Goal: Task Accomplishment & Management: Use online tool/utility

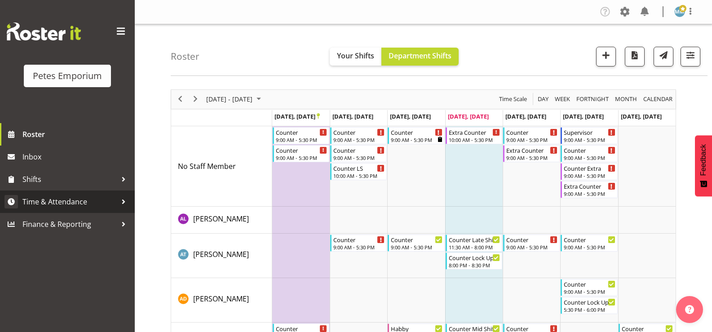
click at [80, 203] on span "Time & Attendance" at bounding box center [69, 201] width 94 height 13
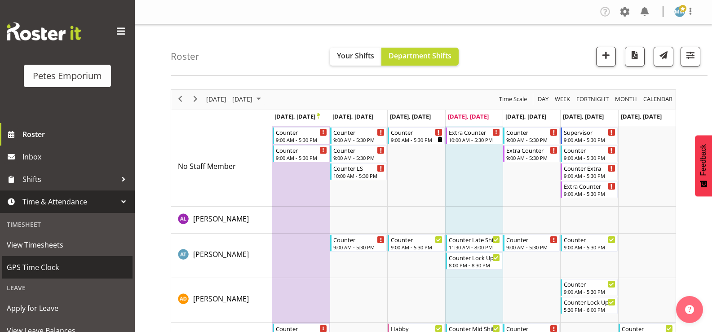
click at [50, 265] on span "GPS Time Clock" at bounding box center [67, 267] width 121 height 13
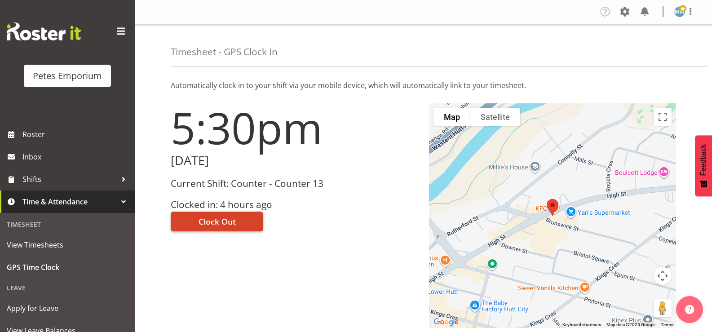
click at [217, 223] on span "Clock Out" at bounding box center [217, 222] width 37 height 12
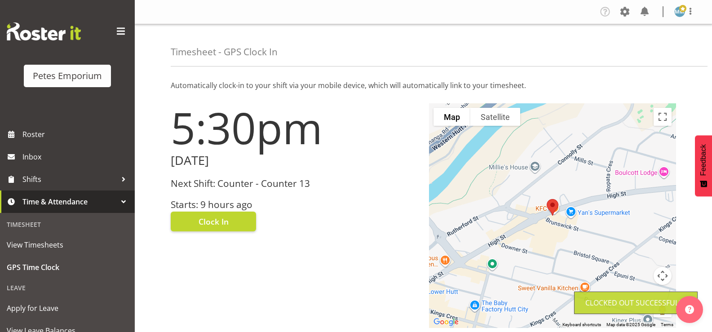
click at [681, 13] on img at bounding box center [680, 11] width 11 height 11
click at [644, 52] on link "Log Out" at bounding box center [653, 47] width 86 height 16
